Goal: Task Accomplishment & Management: Use online tool/utility

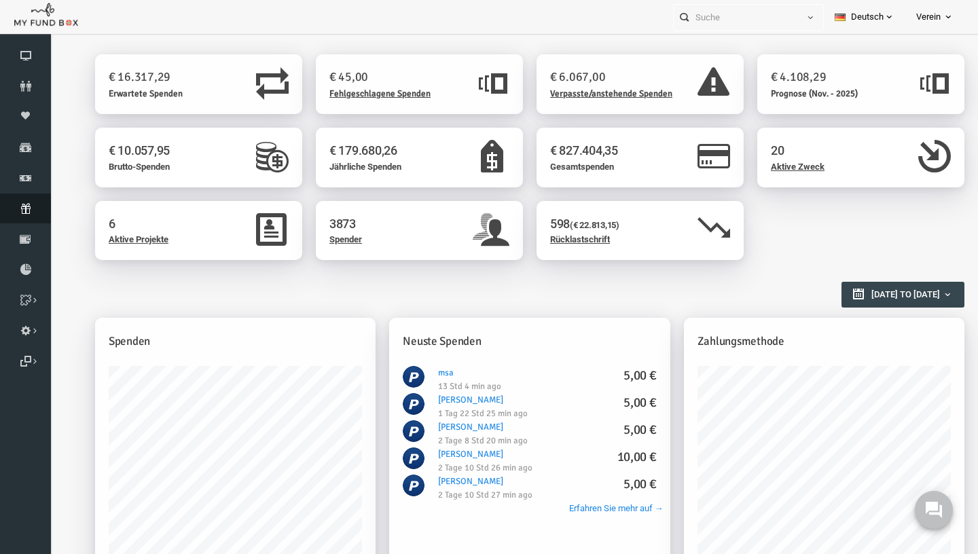
click at [20, 221] on link "Abonnement" at bounding box center [25, 209] width 51 height 30
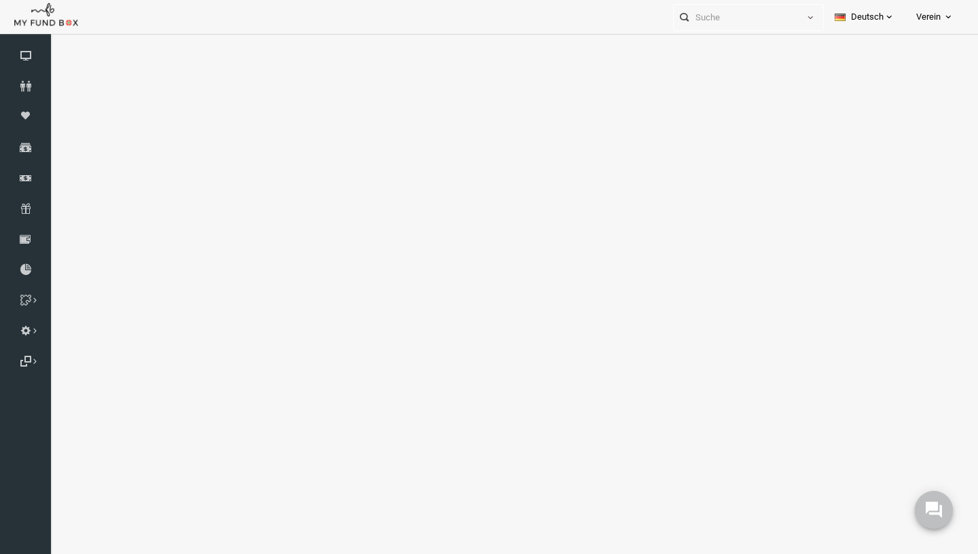
select select "100"
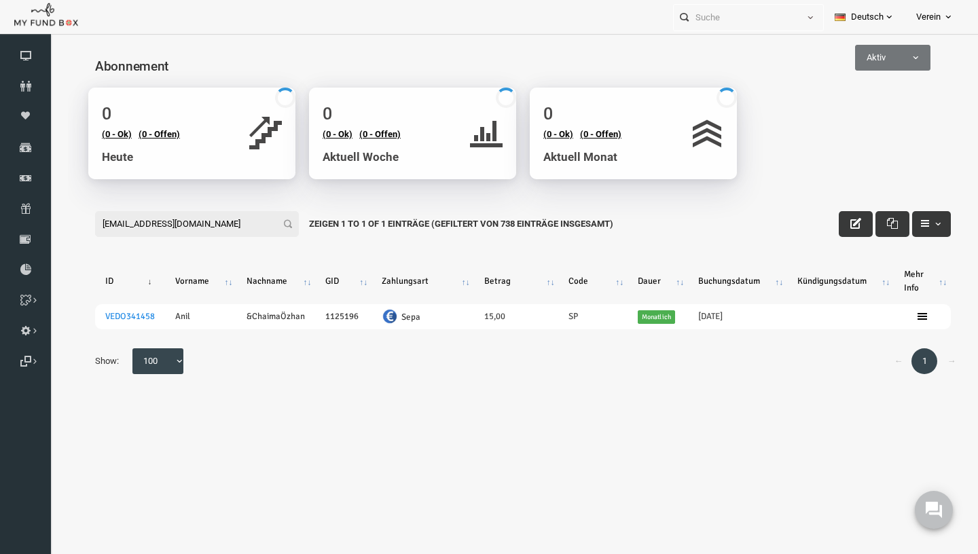
type input "[EMAIL_ADDRESS][DOMAIN_NAME]"
click at [0, 0] on icon at bounding box center [0, 0] width 0 height 0
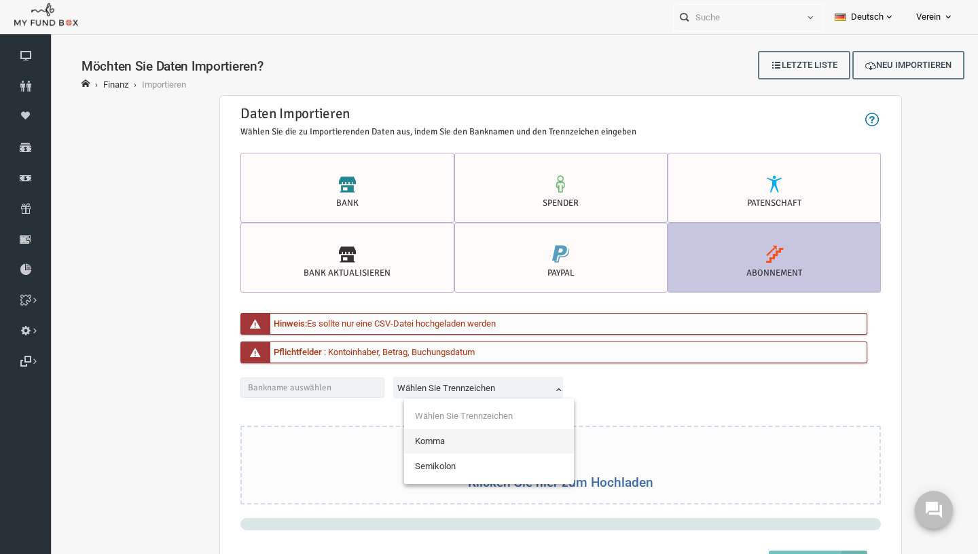
click at [492, 382] on span "Wählen Sie Trennzeichen" at bounding box center [460, 389] width 165 height 14
select select "Semicolon"
click at [498, 468] on div "Klicken Sie hier zum Hochladen" at bounding box center [542, 463] width 638 height 77
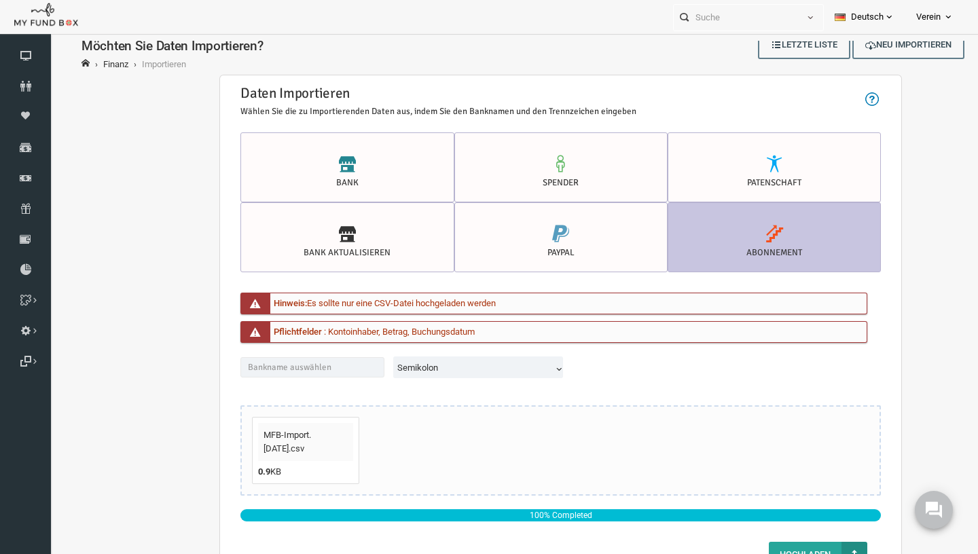
scroll to position [45, 0]
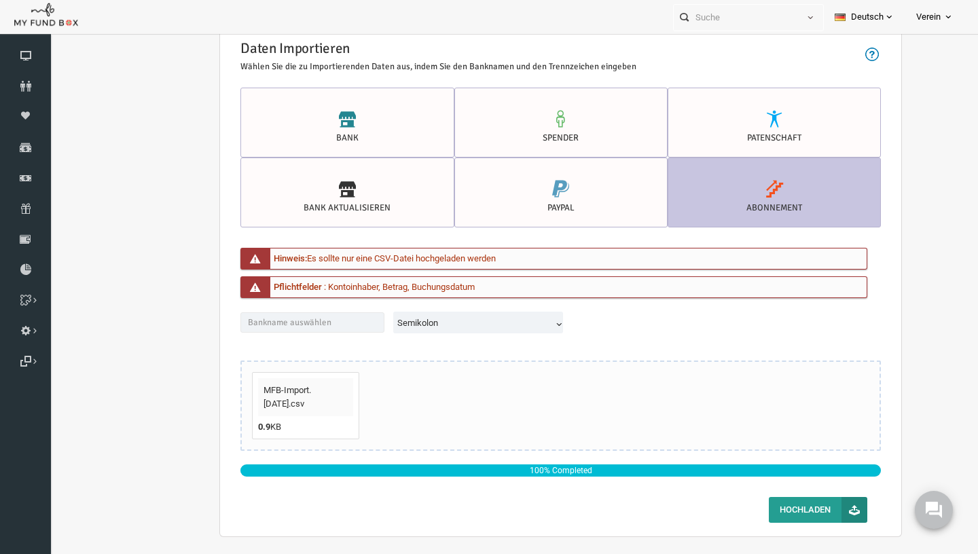
click at [825, 520] on b "button" at bounding box center [836, 510] width 26 height 26
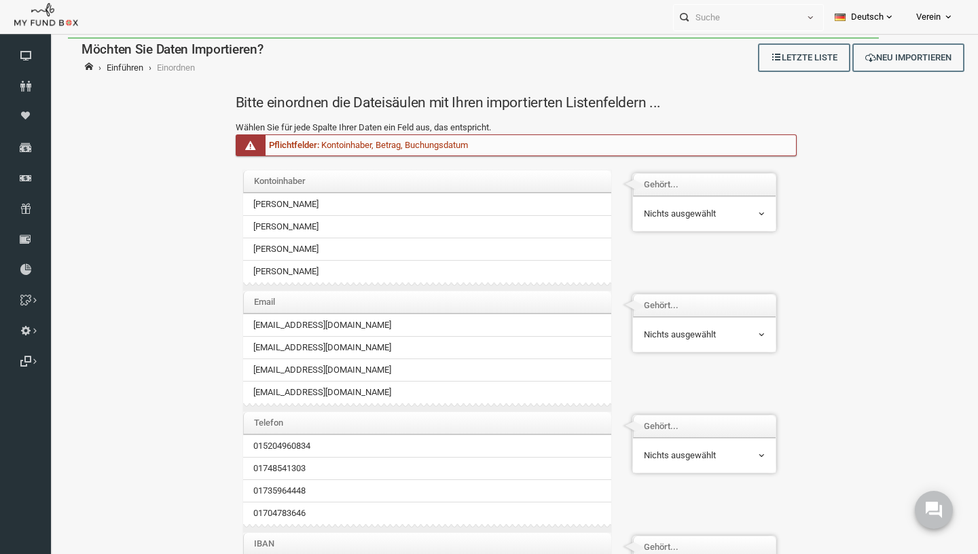
scroll to position [0, 0]
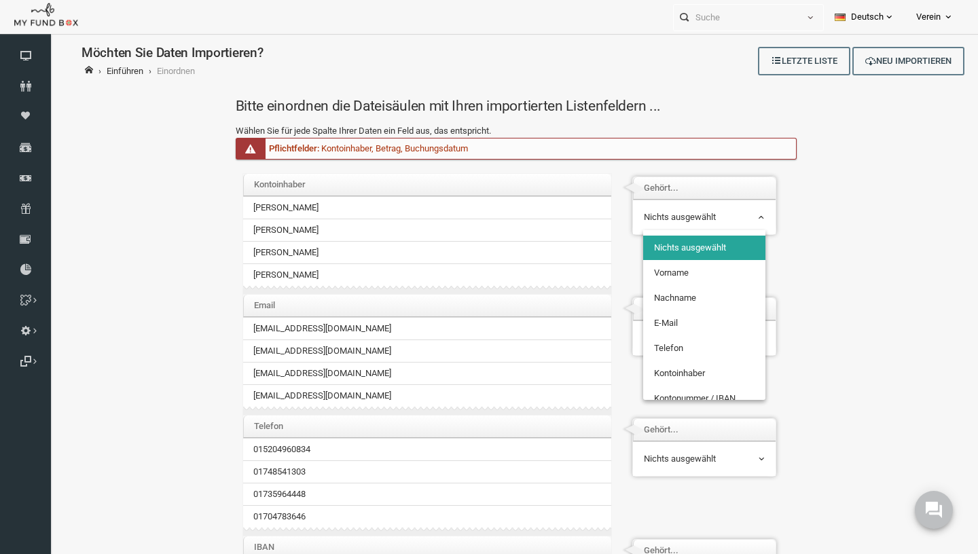
click at [683, 219] on span "Nichts ausgewählt" at bounding box center [685, 218] width 121 height 14
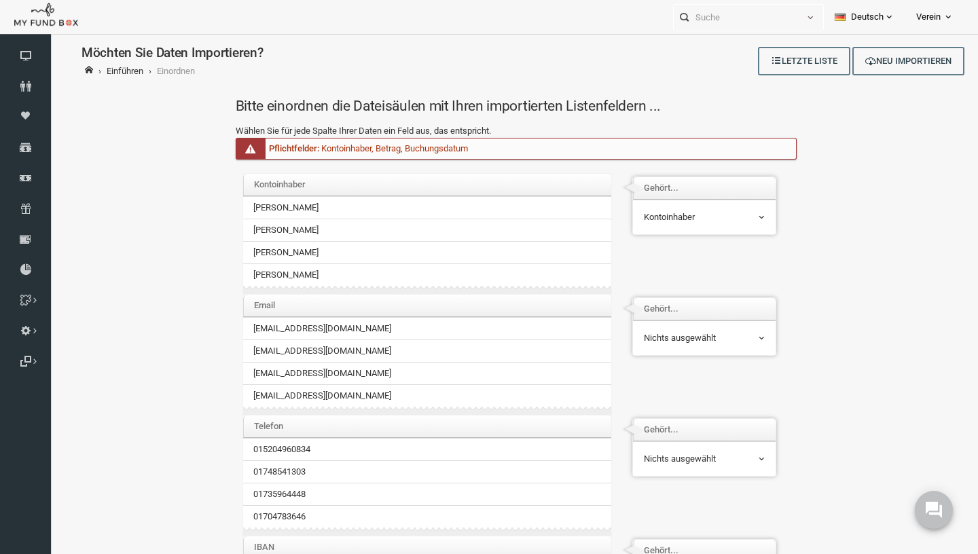
select select "AccName"
click at [672, 354] on td "Nichts ausgewählt Vorname Nachname E-Mail Telefon [GEOGRAPHIC_DATA] Kontonummer…" at bounding box center [685, 338] width 143 height 35
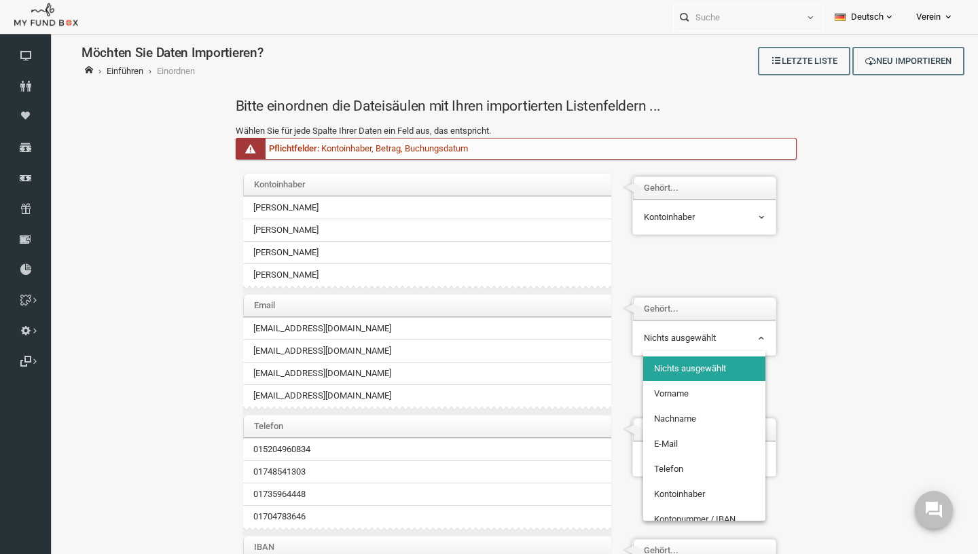
click at [672, 350] on span "Nichts ausgewählt" at bounding box center [685, 338] width 122 height 26
select select "Email_1"
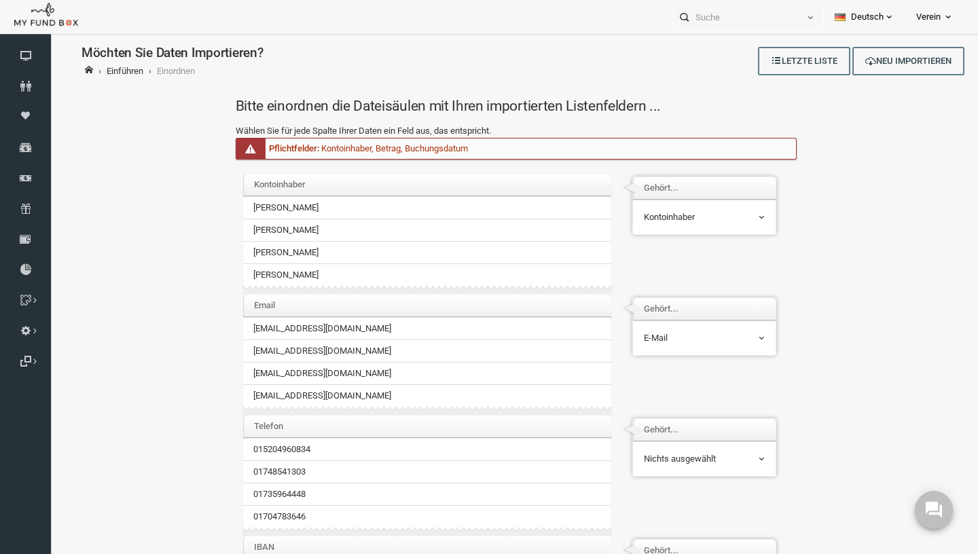
click at [661, 466] on span "Nichts ausgewählt" at bounding box center [685, 459] width 121 height 14
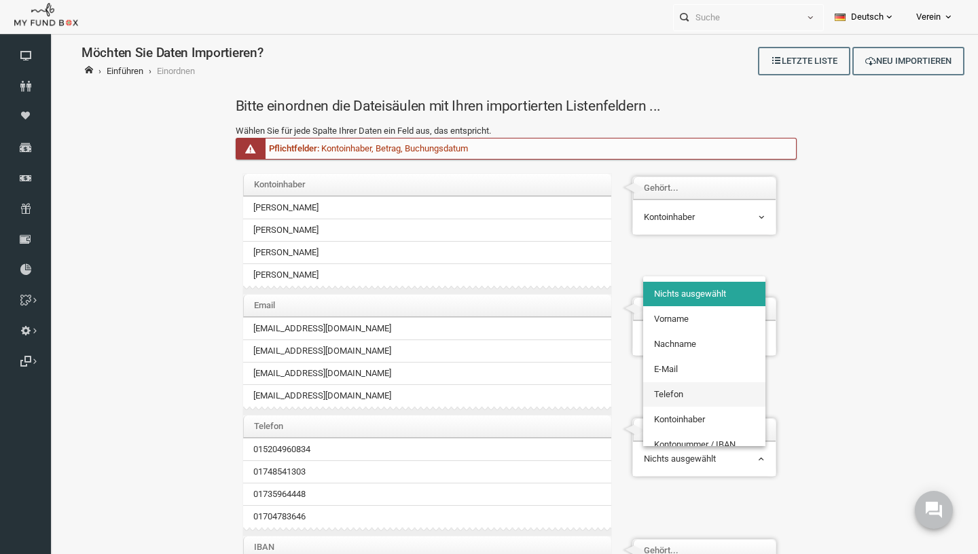
select select "PhoneNr_1"
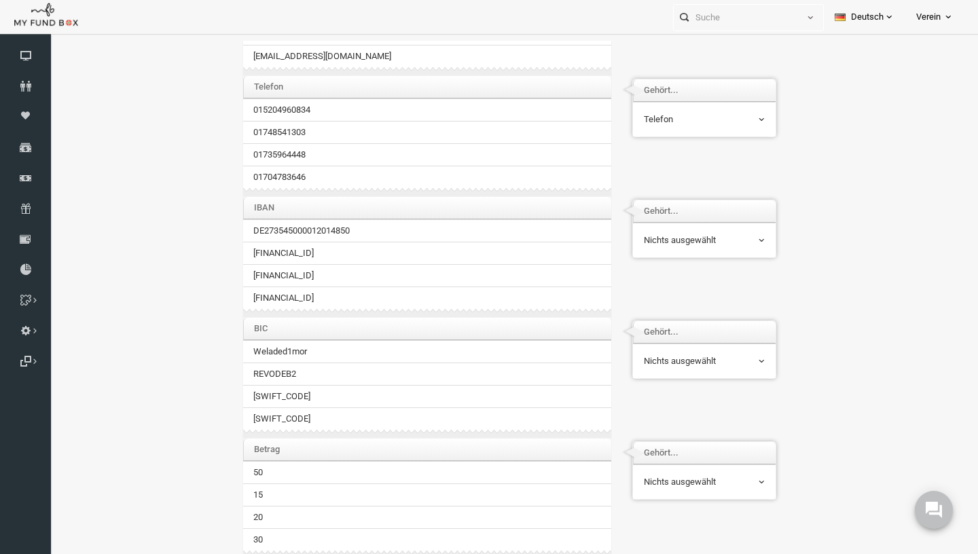
scroll to position [325, 0]
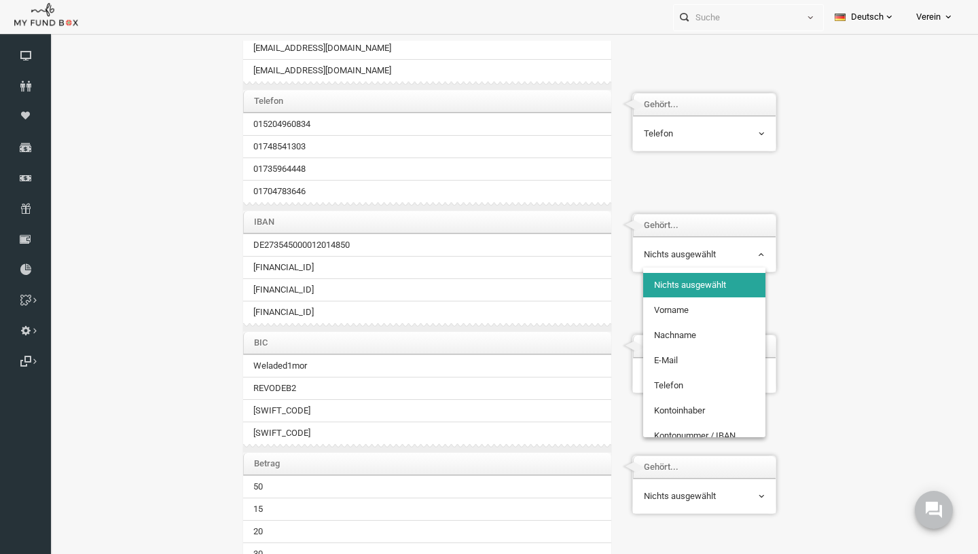
click at [708, 259] on span "Nichts ausgewählt" at bounding box center [685, 255] width 121 height 14
select select "Iban"
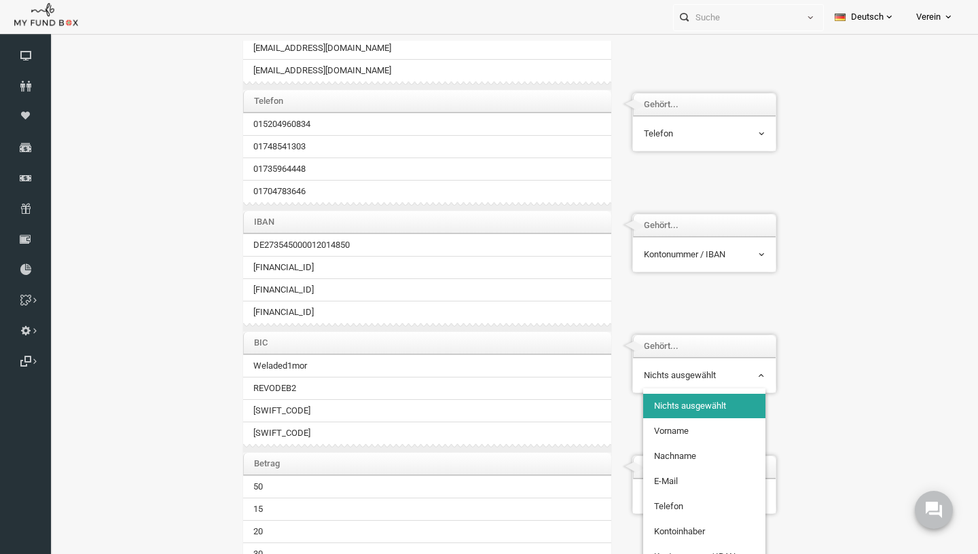
click at [687, 369] on span "Nichts ausgewählt" at bounding box center [685, 376] width 121 height 14
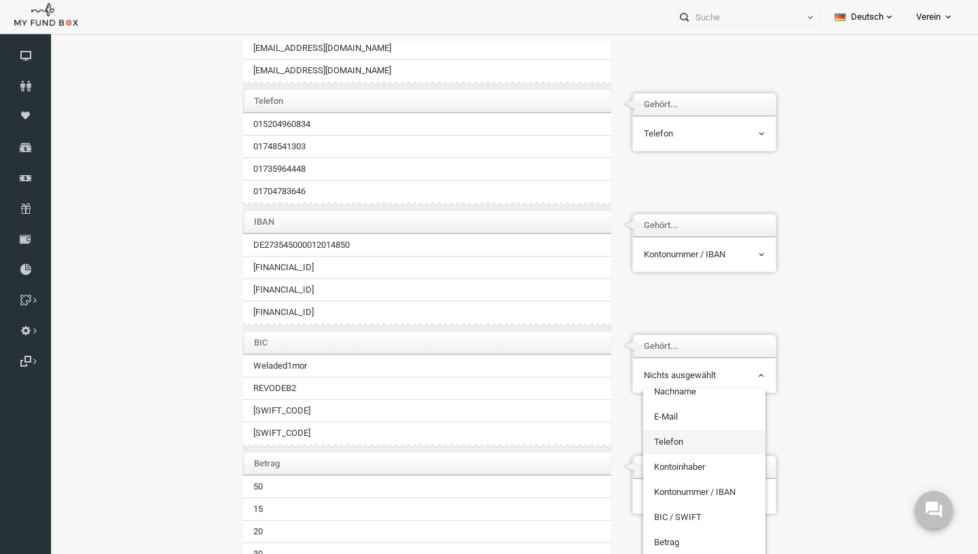
scroll to position [65, 0]
select select "BIC"
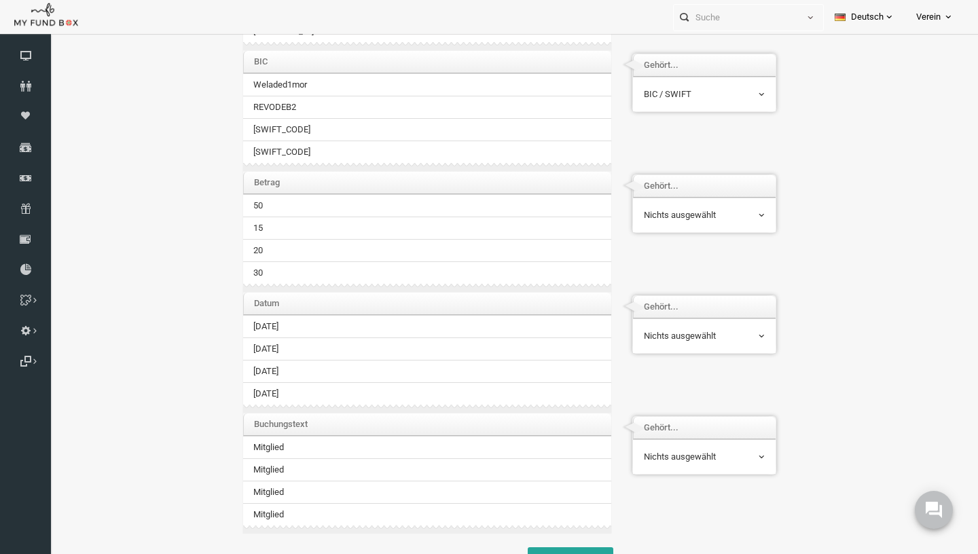
scroll to position [45, 0]
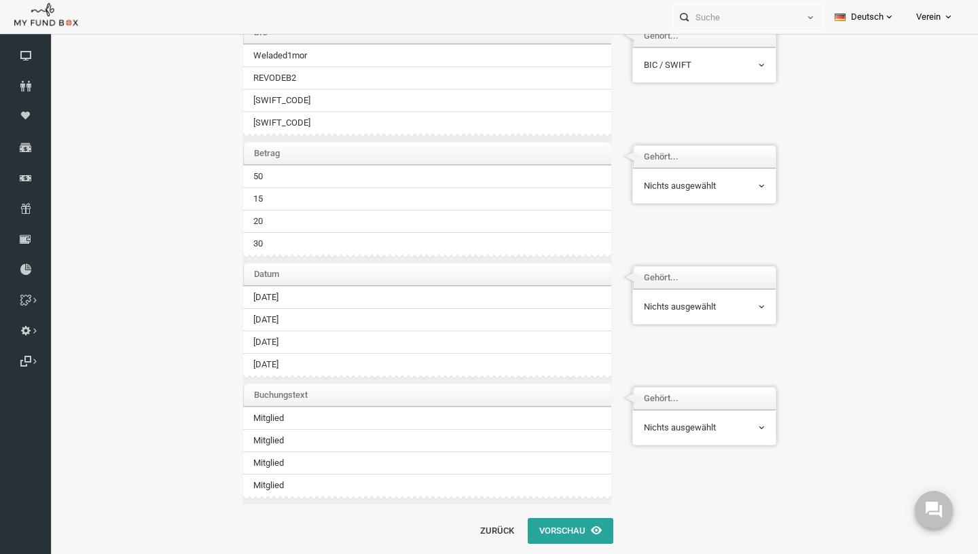
click at [736, 173] on span "Nichts ausgewählt" at bounding box center [685, 186] width 122 height 26
select select "Amount"
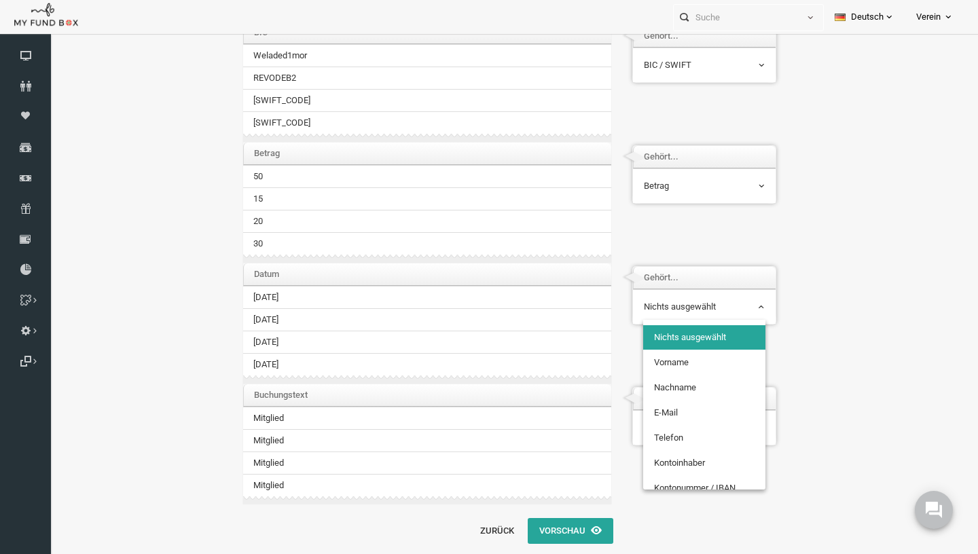
click at [670, 317] on span "Nichts ausgewählt" at bounding box center [685, 307] width 122 height 26
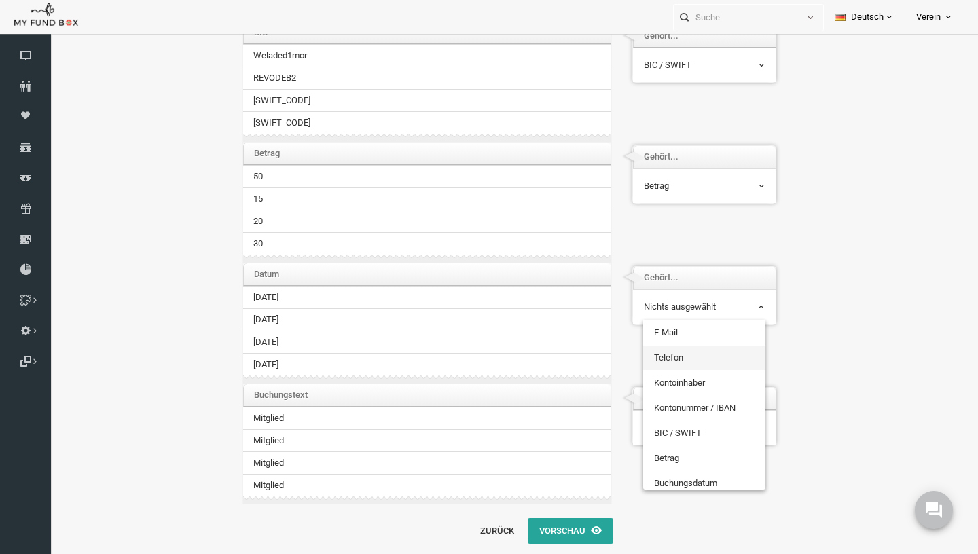
scroll to position [107, 0]
select select "TrDate"
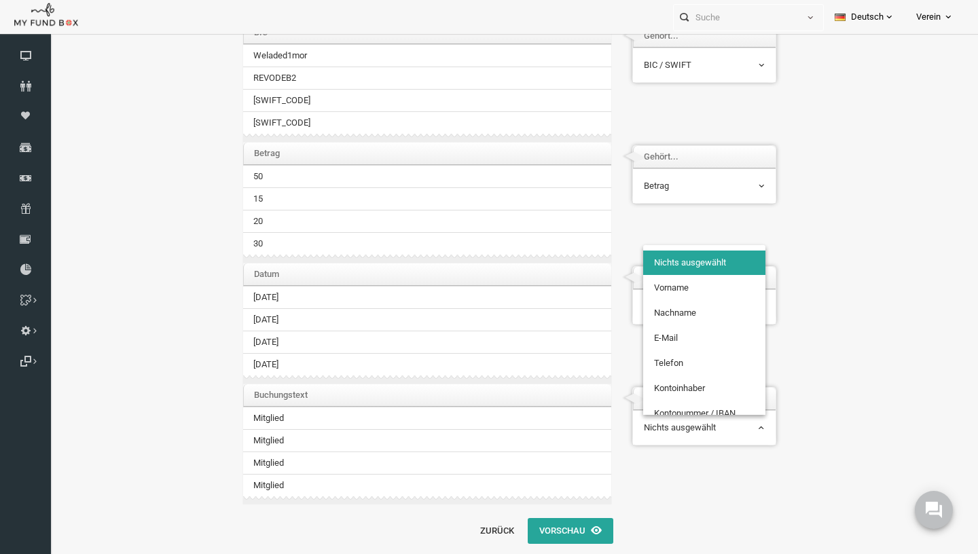
click at [668, 430] on span "Nichts ausgewählt" at bounding box center [685, 428] width 121 height 14
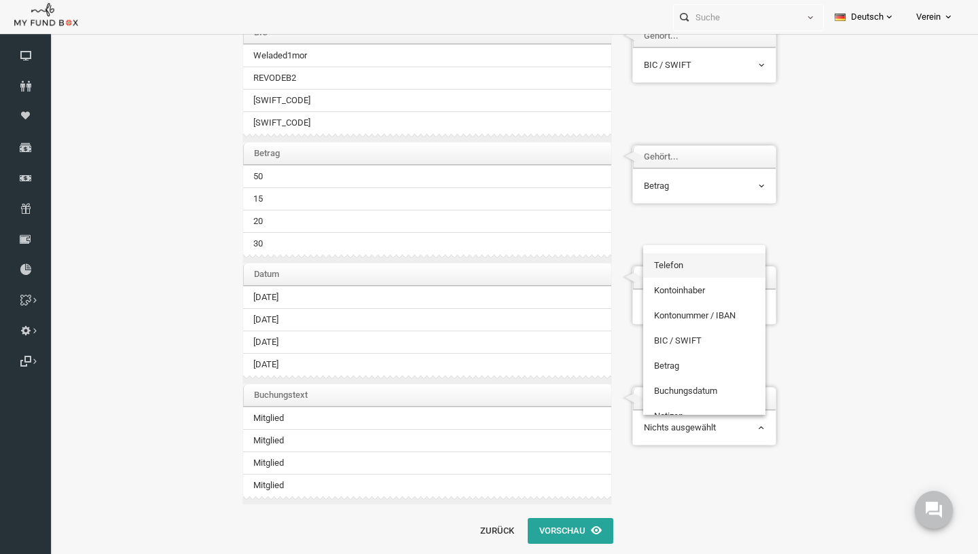
scroll to position [217, 0]
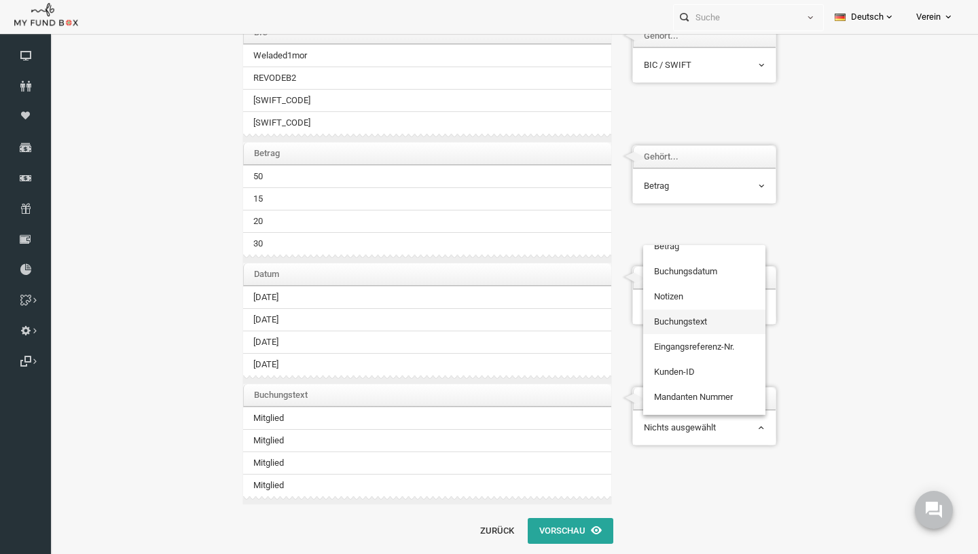
select select "TrCode"
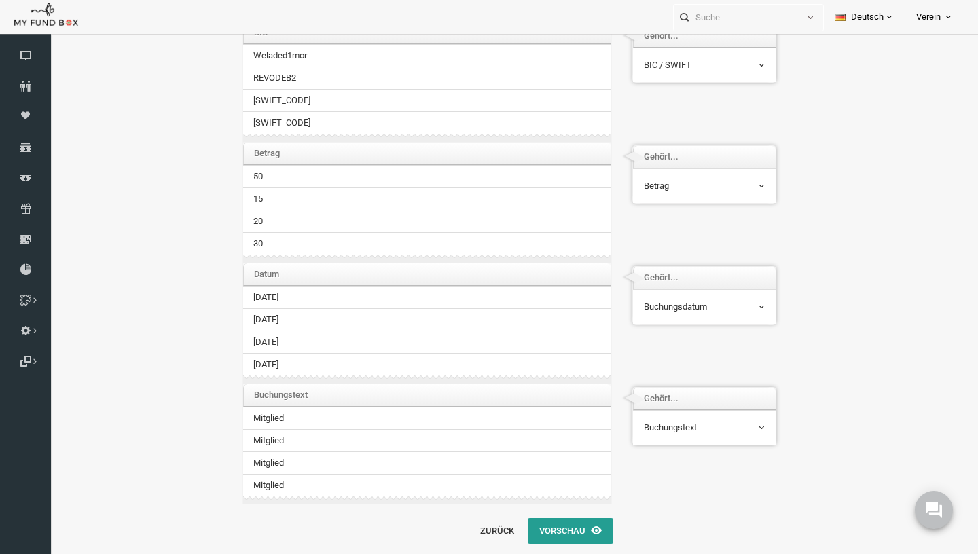
click at [563, 531] on button "Vorschau" at bounding box center [552, 531] width 86 height 26
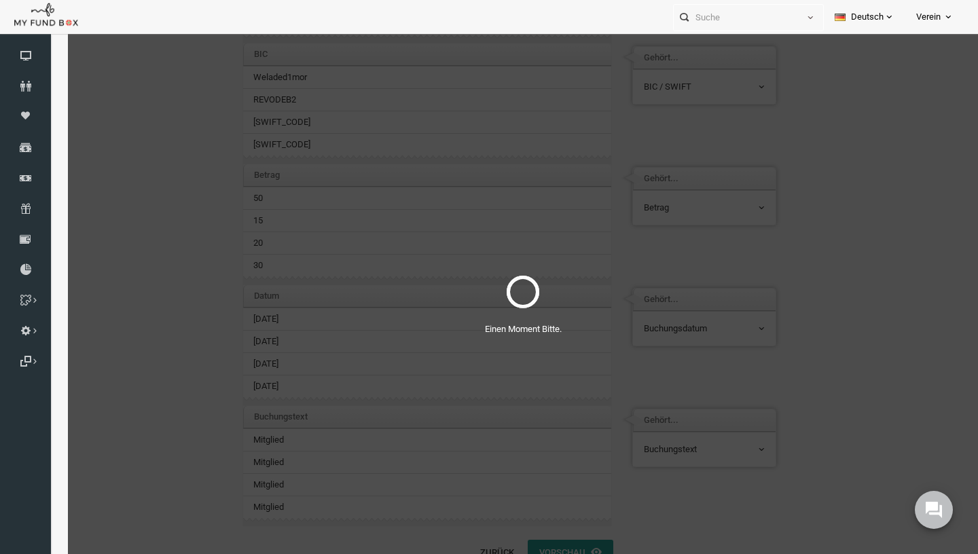
scroll to position [3, 0]
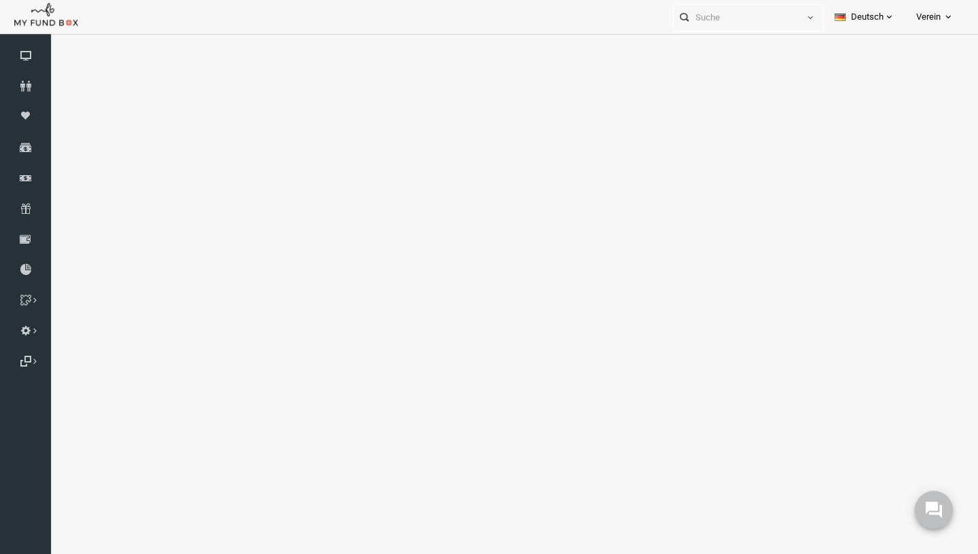
select select "100"
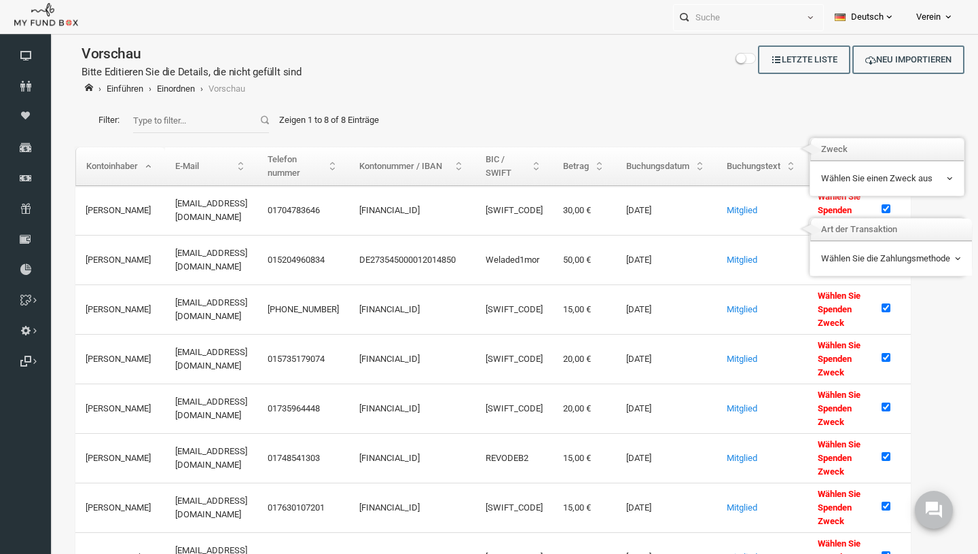
scroll to position [0, 0]
click at [852, 202] on td "Wählen Sie Spenden Zweck" at bounding box center [821, 210] width 64 height 49
click at [859, 194] on td "Wählen Sie einen Zweck aus Supporter Supporter - Monatlich [PERSON_NAME] Suppor…" at bounding box center [868, 178] width 154 height 35
click at [863, 190] on span "Wählen Sie einen Zweck aus" at bounding box center [867, 179] width 133 height 26
select select "0"
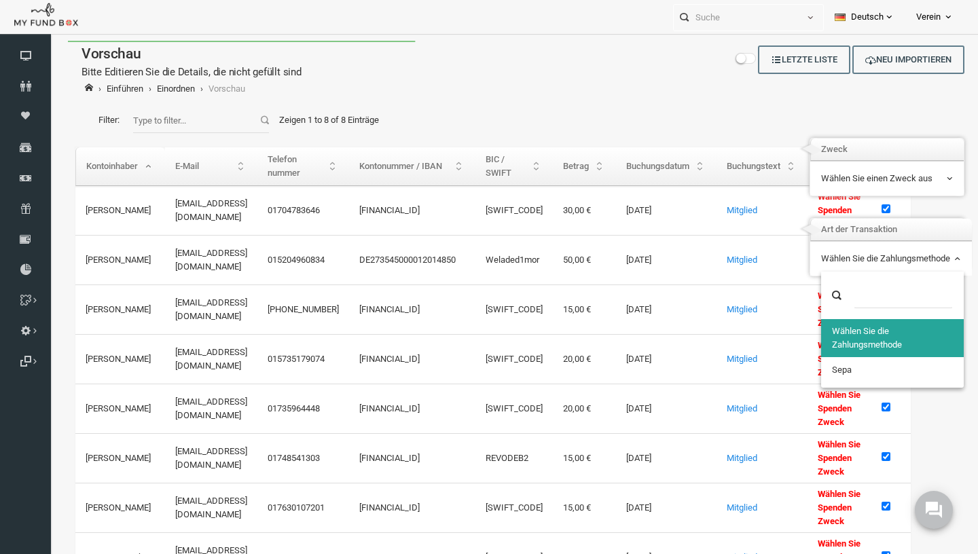
click at [869, 259] on span "Wählen Sie die Zahlungsmethode" at bounding box center [872, 259] width 140 height 14
select select "100"
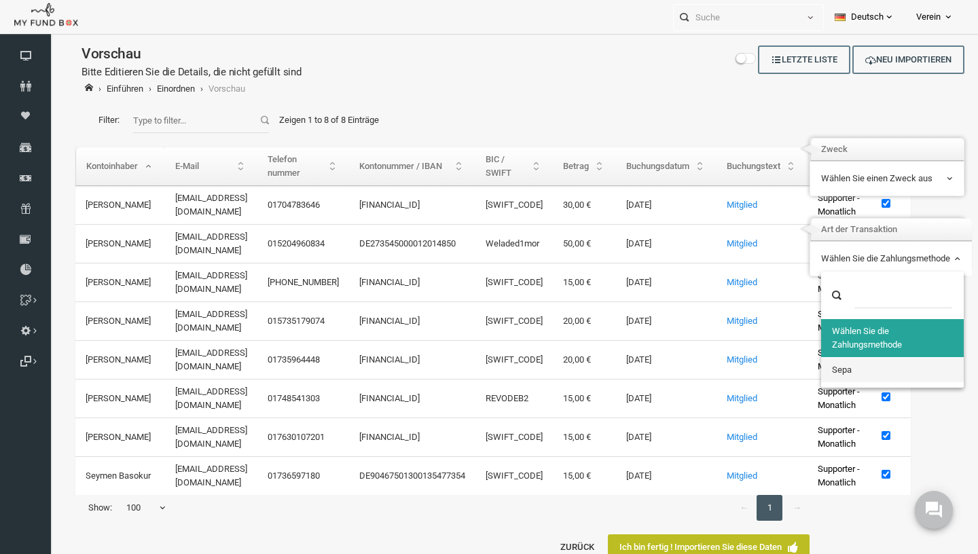
select select "3804"
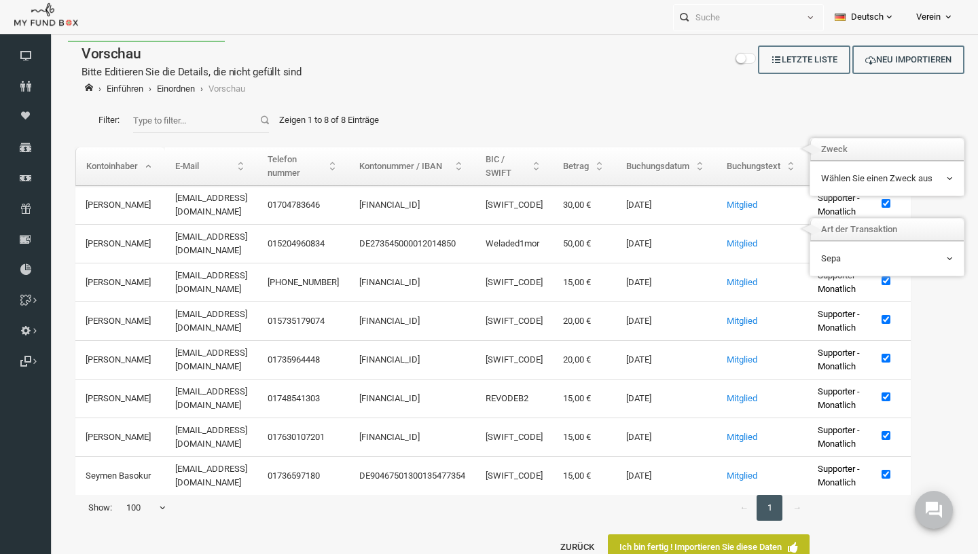
scroll to position [58, 0]
select select "100"
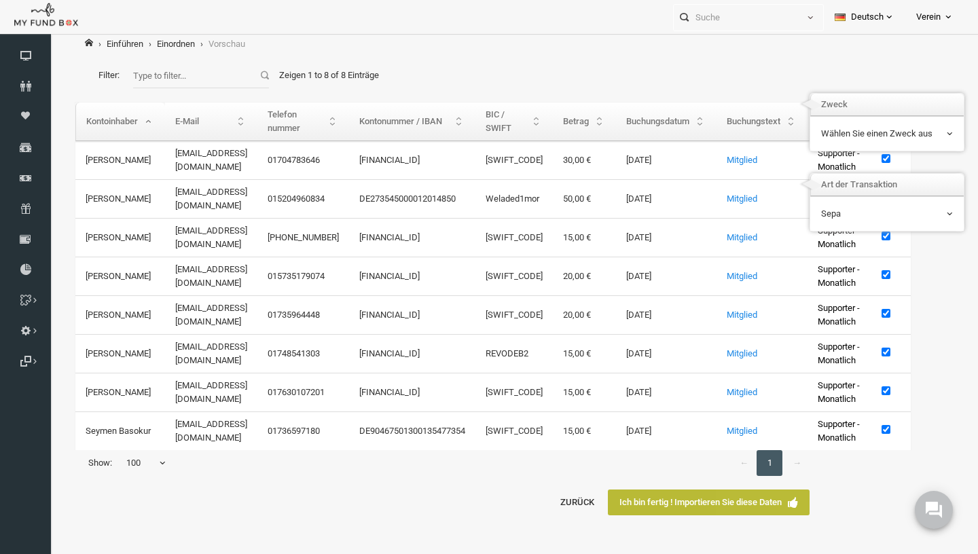
click at [725, 516] on link "Ich bin fertig ! Importieren Sie diese Daten" at bounding box center [690, 503] width 202 height 26
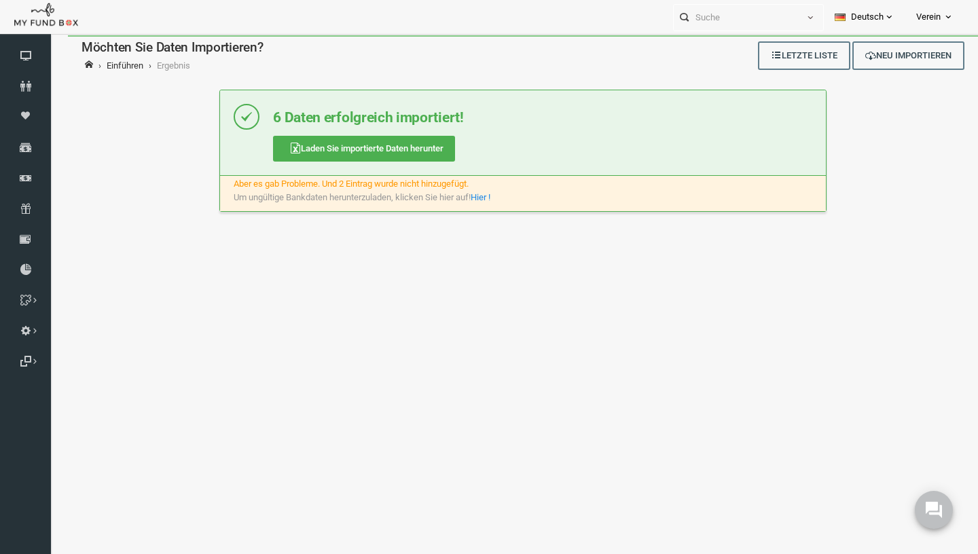
scroll to position [0, 0]
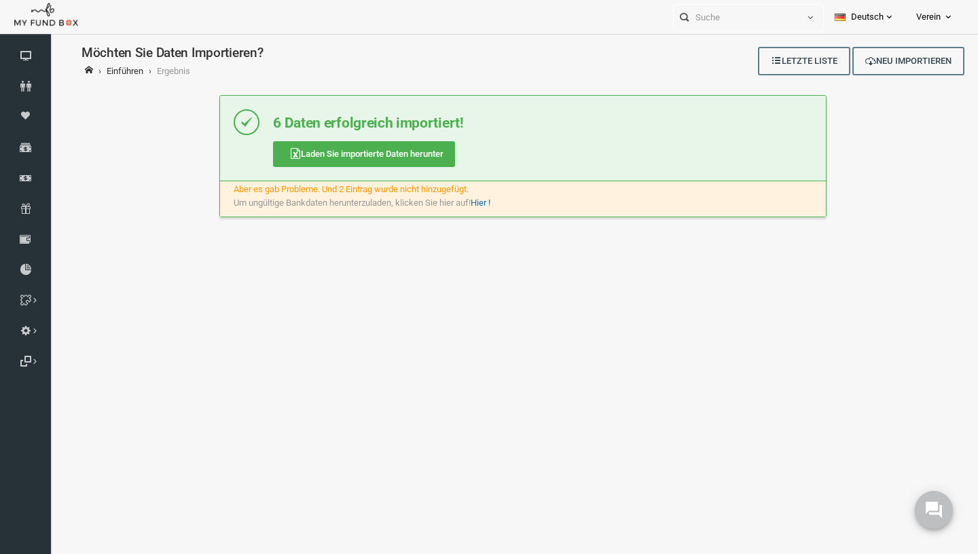
click at [466, 204] on link "Hier !" at bounding box center [462, 203] width 20 height 10
